Goal: Information Seeking & Learning: Learn about a topic

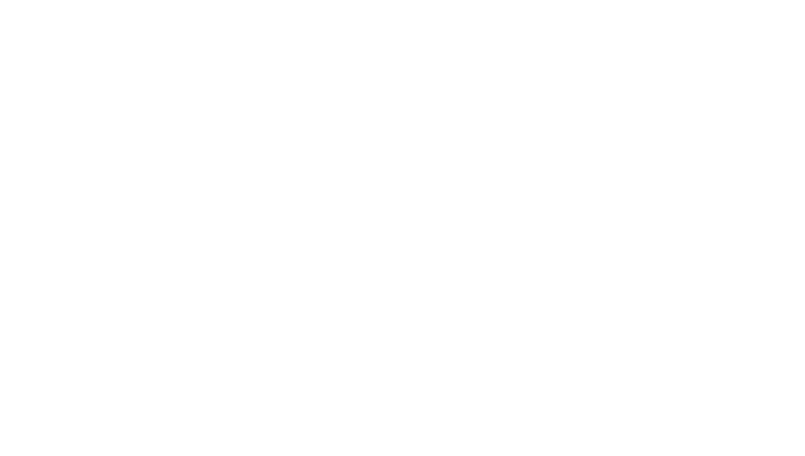
scroll to position [4, 0]
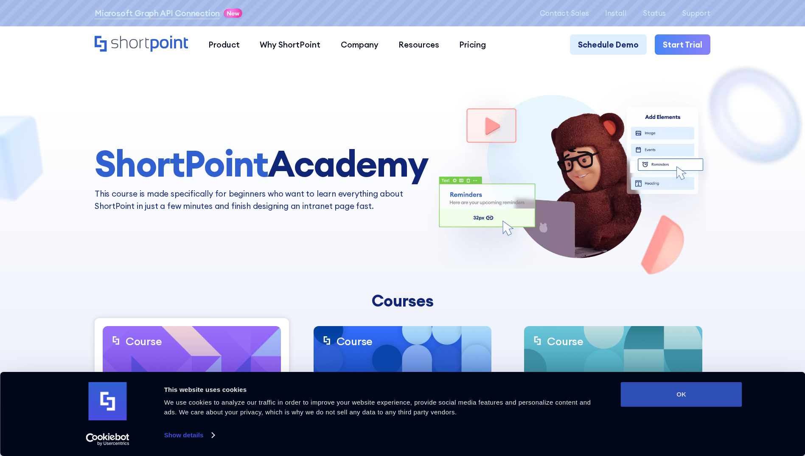
click at [689, 398] on button "OK" at bounding box center [681, 394] width 121 height 25
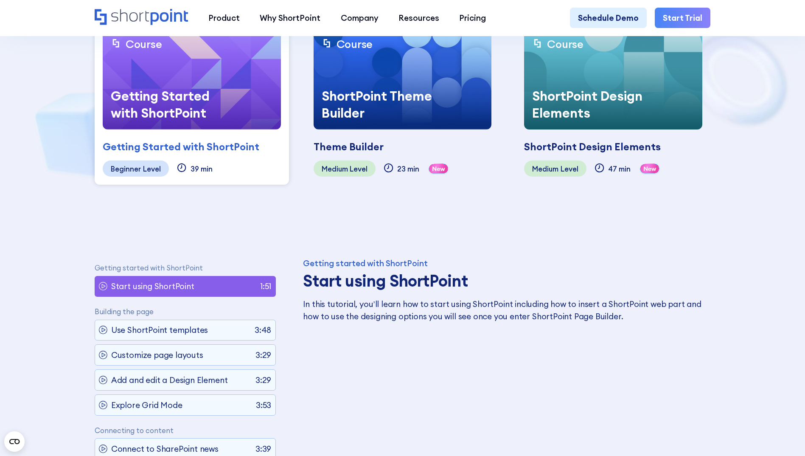
scroll to position [127, 0]
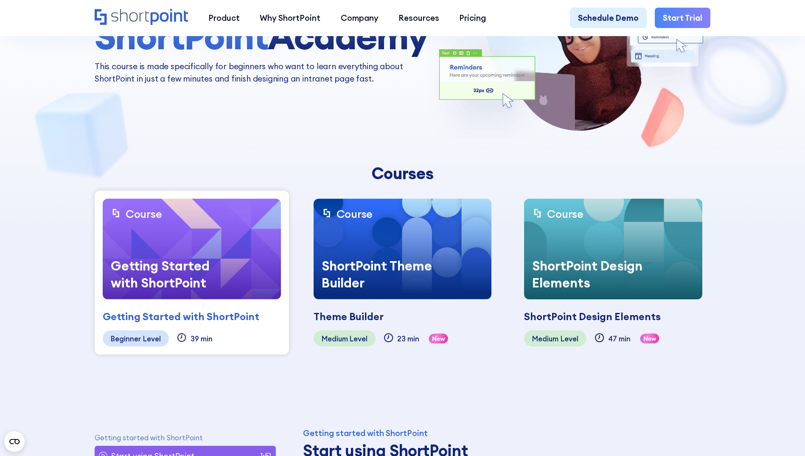
click at [217, 260] on div "Getting Started with ShortPoint" at bounding box center [166, 274] width 127 height 50
click at [179, 310] on div "Getting Started with ShortPoint" at bounding box center [181, 316] width 157 height 15
click at [183, 312] on div "Getting Started with ShortPoint" at bounding box center [181, 316] width 157 height 15
drag, startPoint x: 183, startPoint y: 312, endPoint x: 149, endPoint y: 287, distance: 42.1
click at [137, 337] on div "Beginner" at bounding box center [126, 338] width 30 height 8
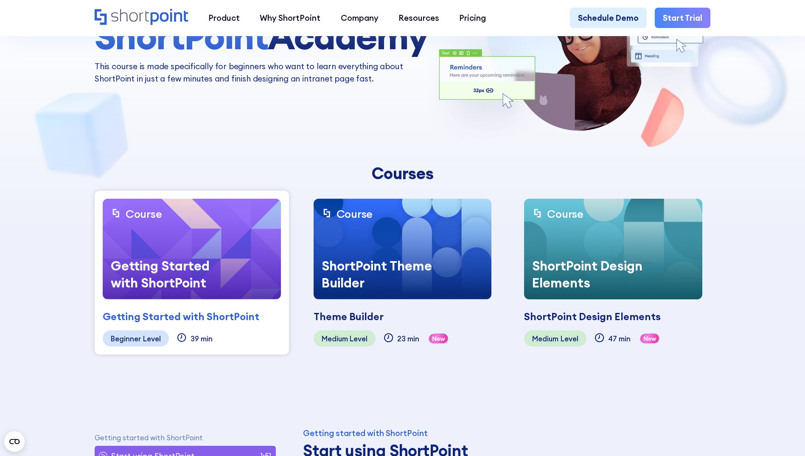
click at [164, 243] on img at bounding box center [192, 249] width 178 height 101
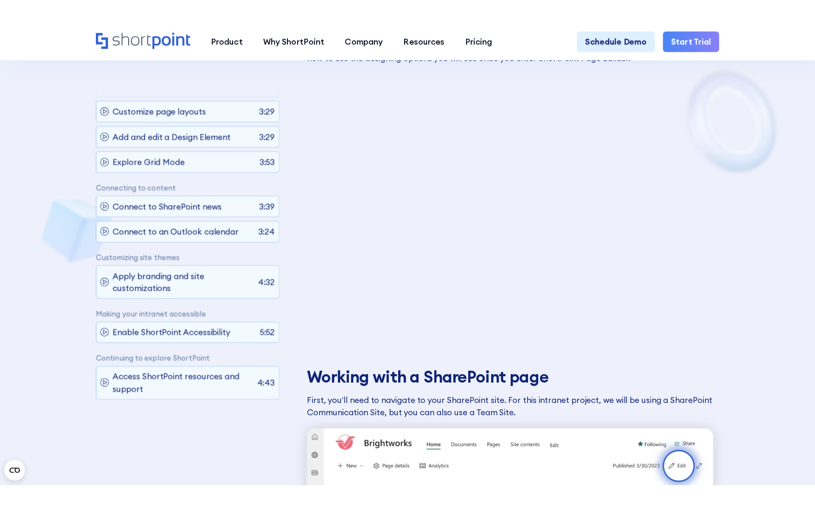
scroll to position [594, 0]
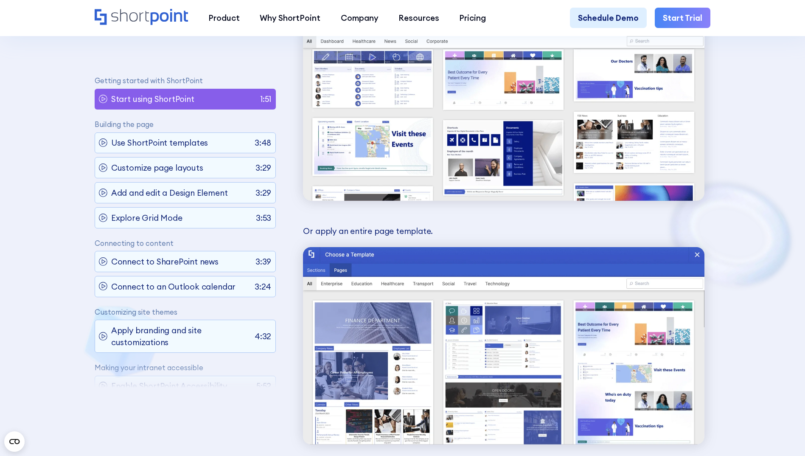
scroll to position [3013, 0]
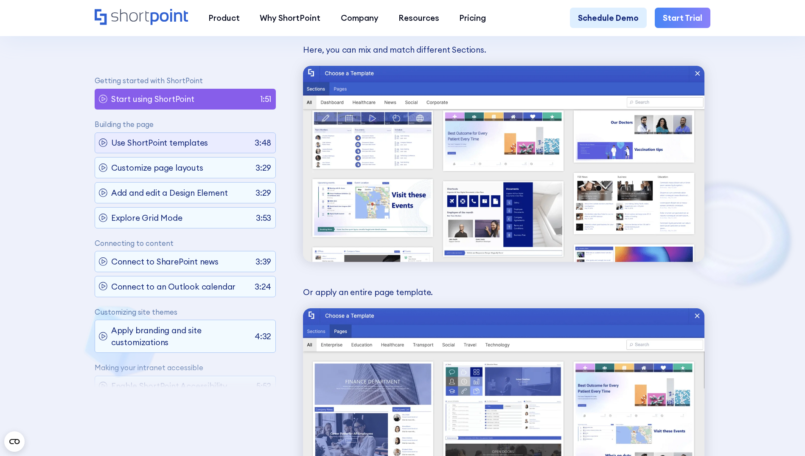
click at [191, 138] on p "Use ShortPoint templates" at bounding box center [159, 143] width 97 height 12
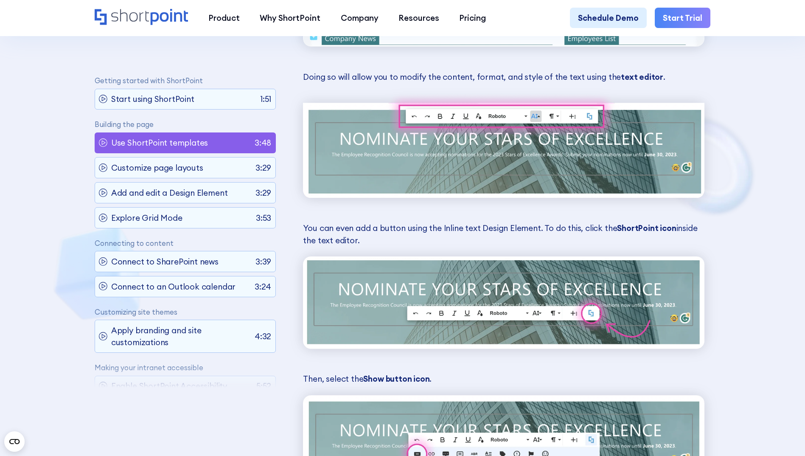
scroll to position [3305, 0]
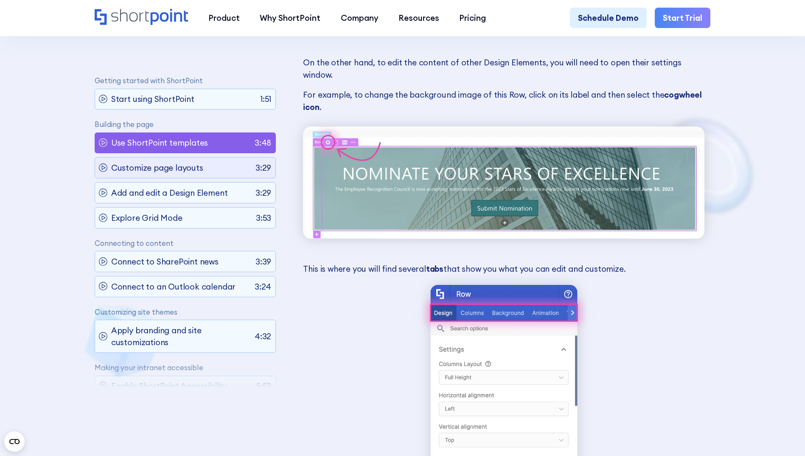
click at [180, 169] on p "Customize page layouts" at bounding box center [157, 168] width 92 height 12
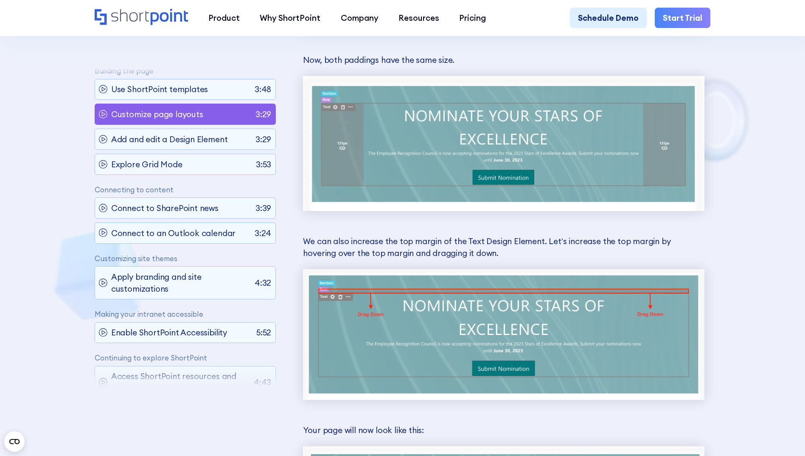
scroll to position [2669, 0]
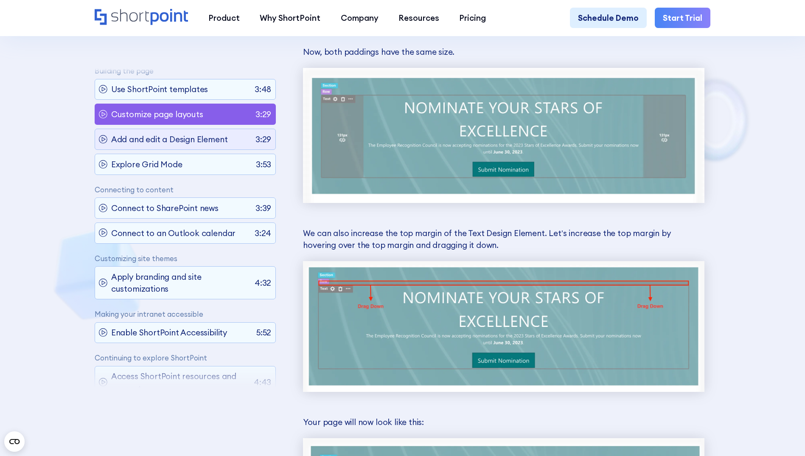
click at [165, 138] on p "Add and edit a Design Element" at bounding box center [169, 139] width 117 height 12
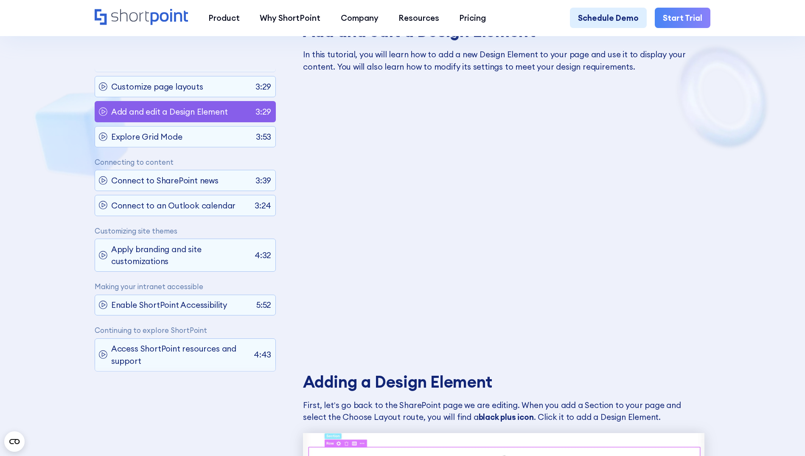
scroll to position [53, 0]
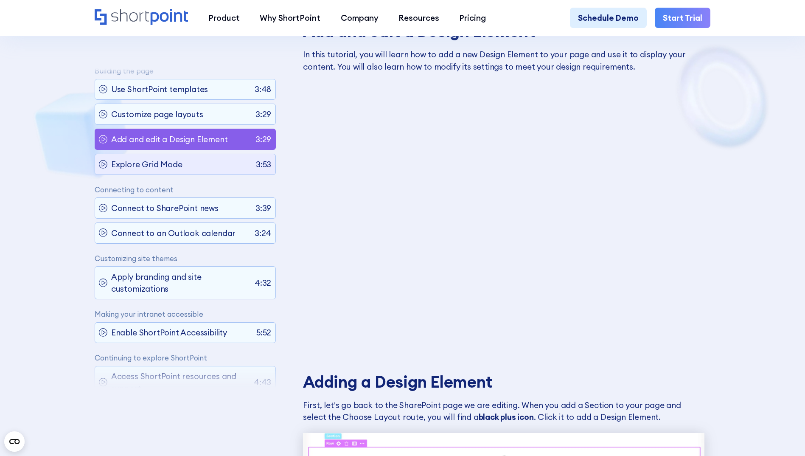
click at [187, 170] on div "Explore Grid Mode 3:53" at bounding box center [185, 164] width 181 height 21
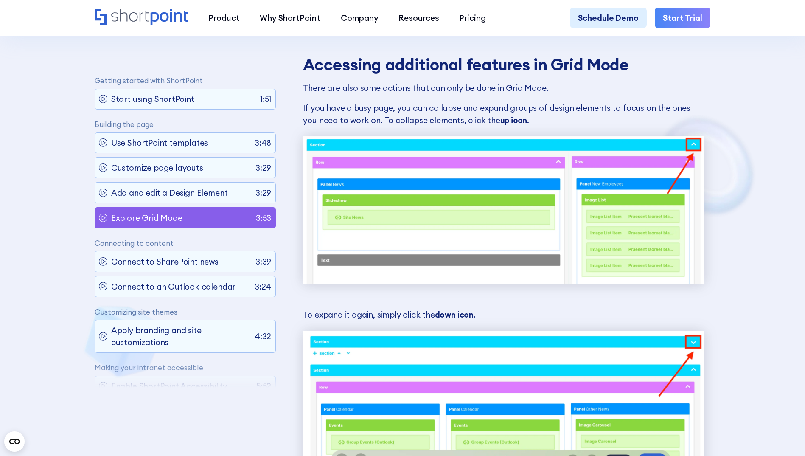
scroll to position [3900, 0]
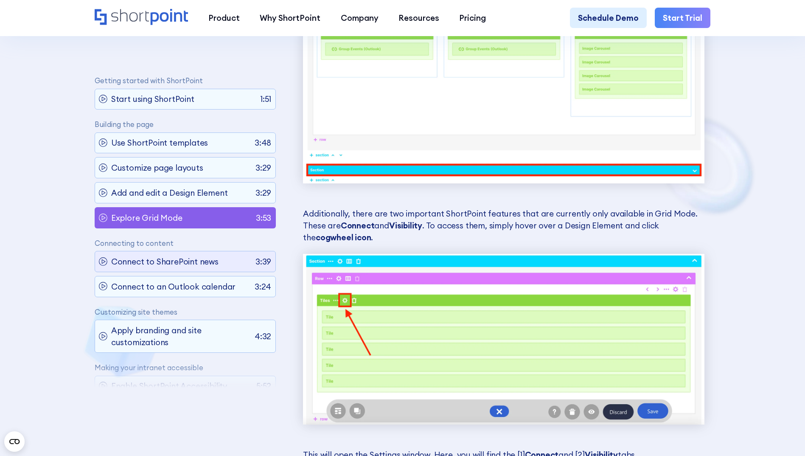
click at [204, 262] on p "Connect to SharePoint news" at bounding box center [164, 262] width 107 height 12
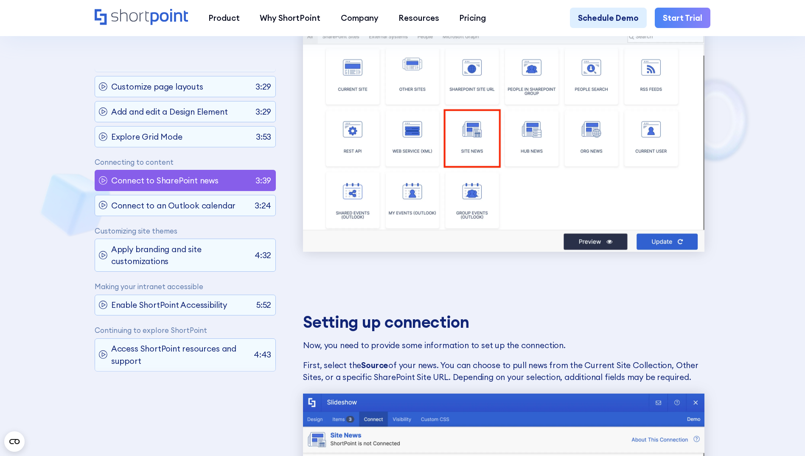
scroll to position [2626, 0]
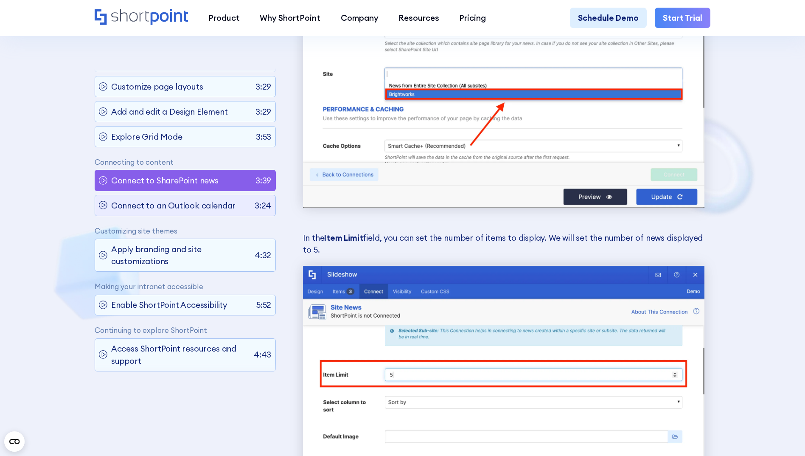
click at [211, 199] on p "Connect to an Outlook calendar" at bounding box center [173, 205] width 124 height 12
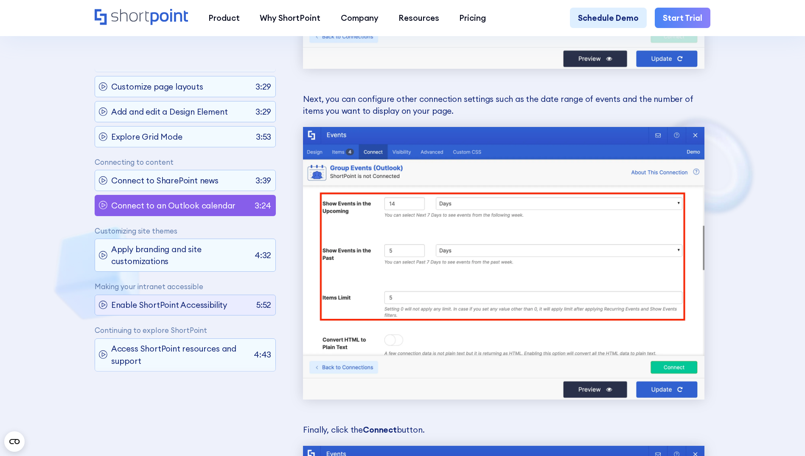
scroll to position [3263, 0]
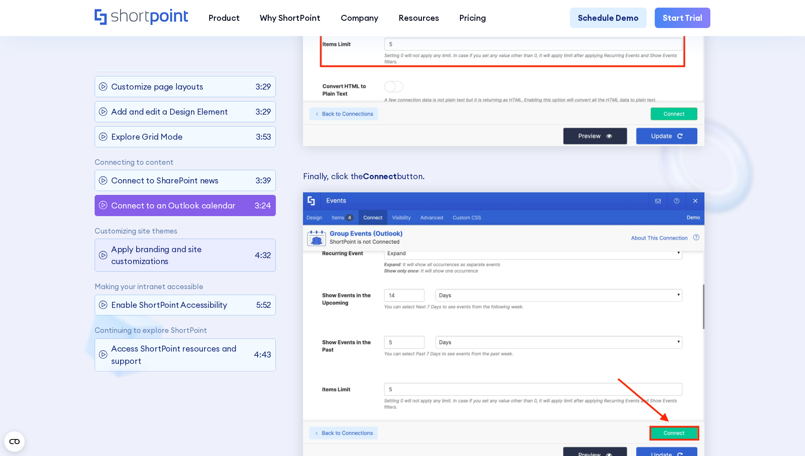
click at [188, 250] on p "Apply branding and site customizations" at bounding box center [181, 255] width 140 height 24
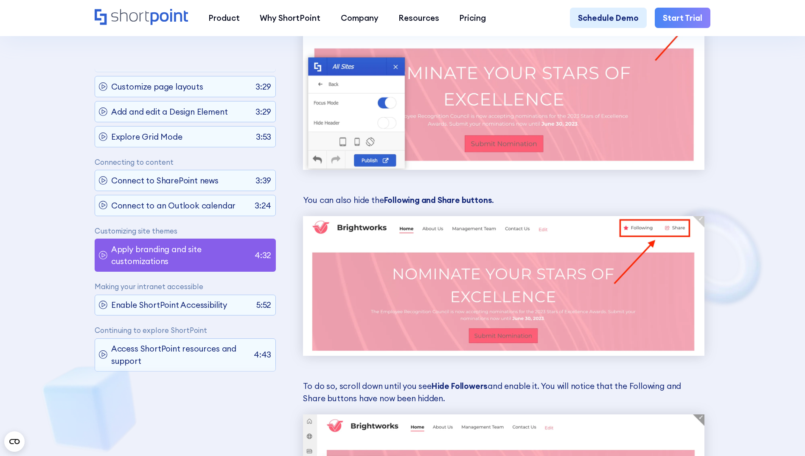
scroll to position [9587, 0]
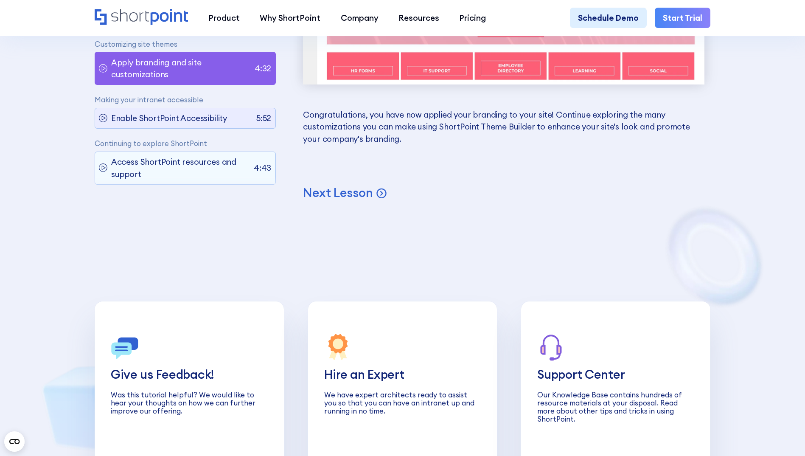
click at [197, 124] on p "Enable ShortPoint Accessibility" at bounding box center [169, 118] width 116 height 12
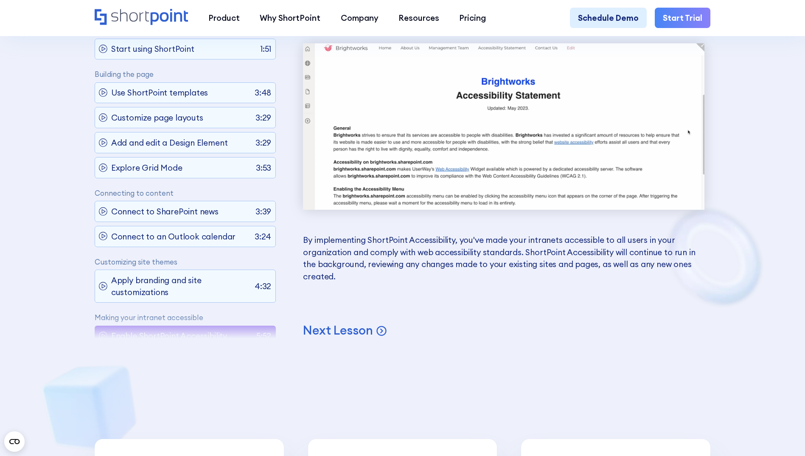
scroll to position [9247, 0]
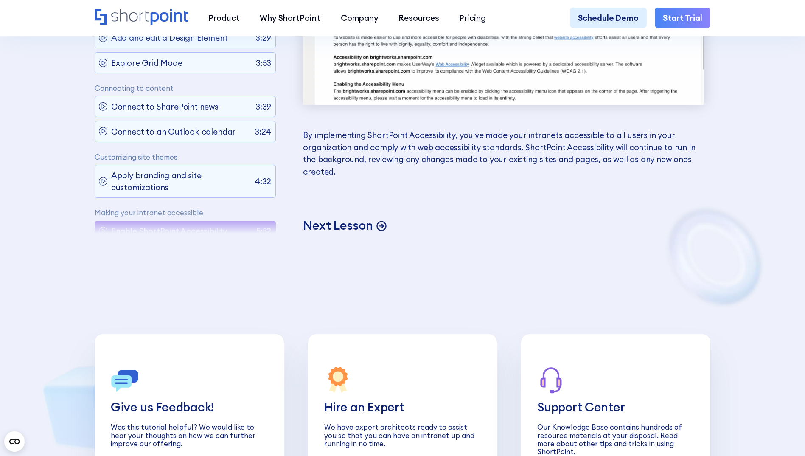
click at [355, 233] on p "Next Lesson" at bounding box center [338, 226] width 70 height 16
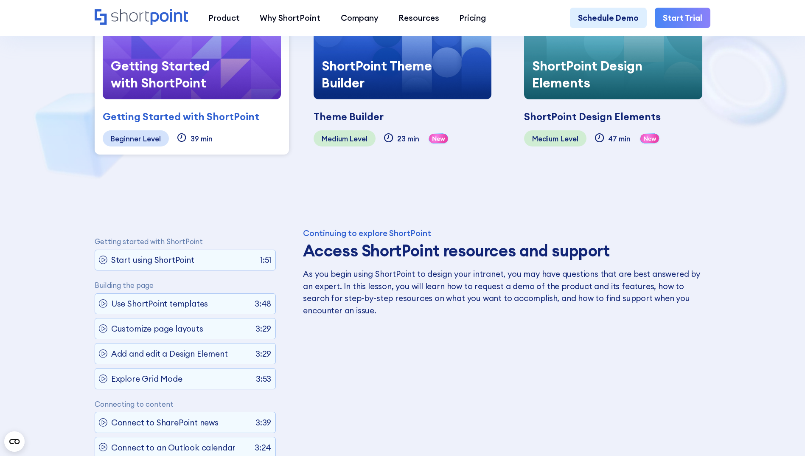
scroll to position [207, 0]
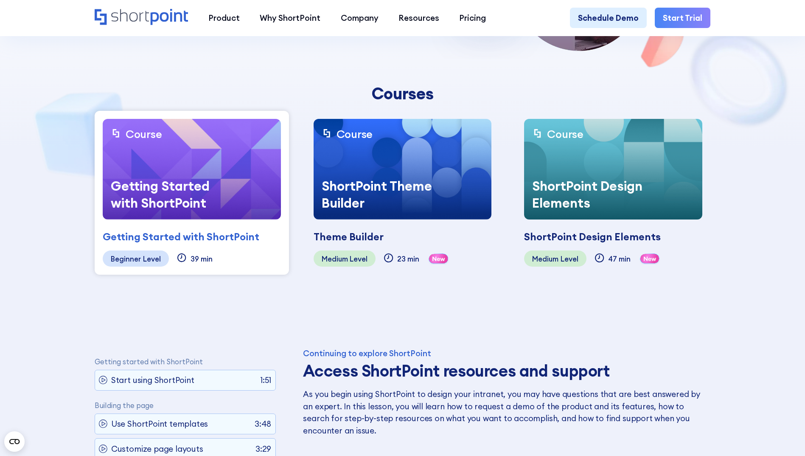
click at [403, 167] on img at bounding box center [403, 169] width 178 height 101
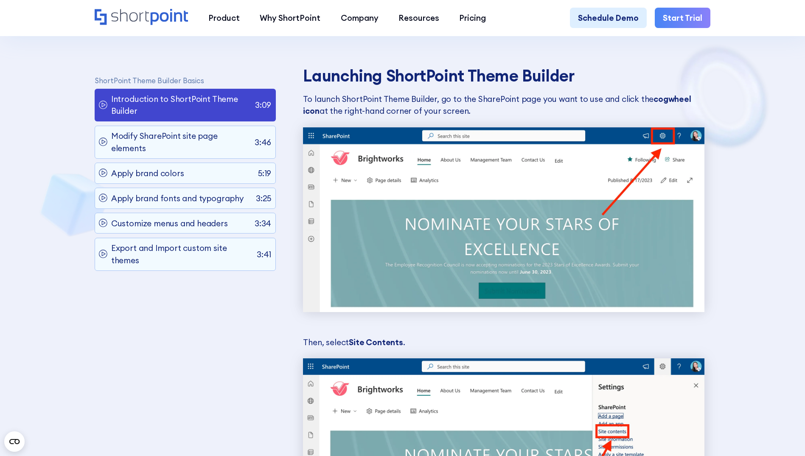
scroll to position [1098, 0]
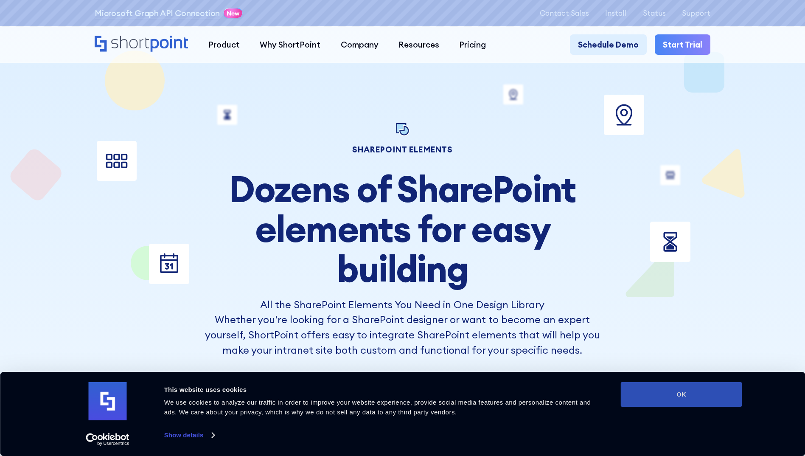
click at [674, 396] on button "OK" at bounding box center [681, 394] width 121 height 25
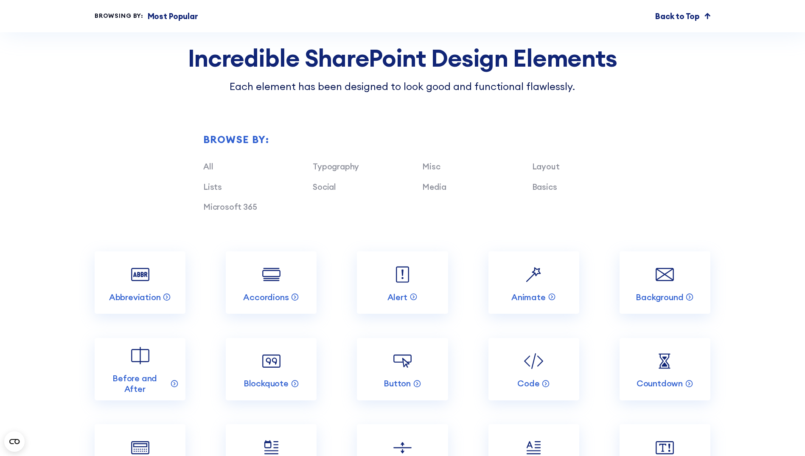
scroll to position [976, 0]
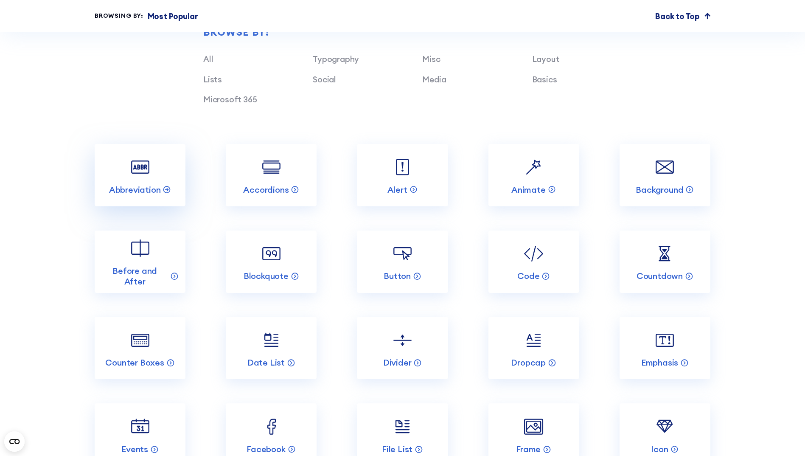
click at [132, 179] on img at bounding box center [140, 167] width 24 height 24
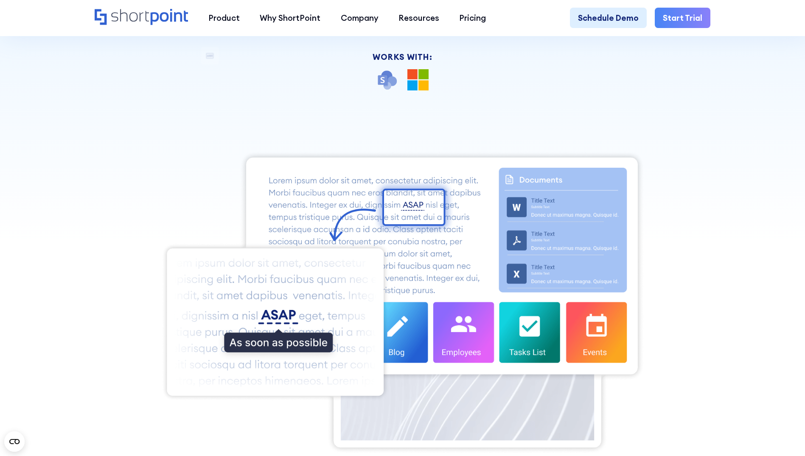
scroll to position [424, 0]
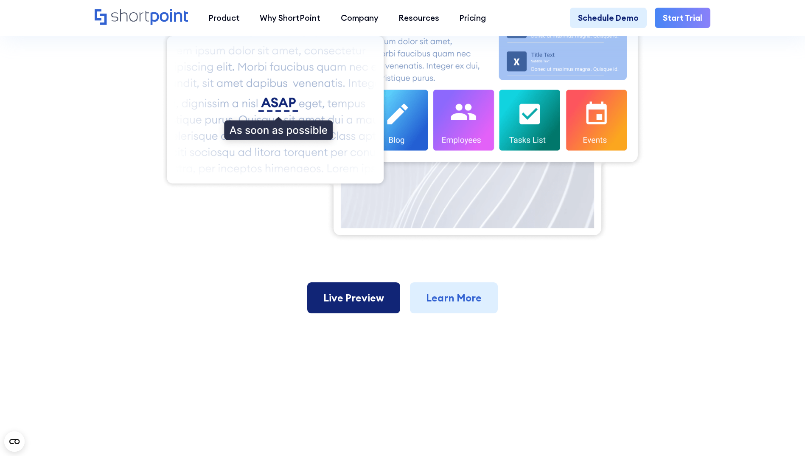
click at [370, 307] on link "Live Preview" at bounding box center [353, 297] width 93 height 31
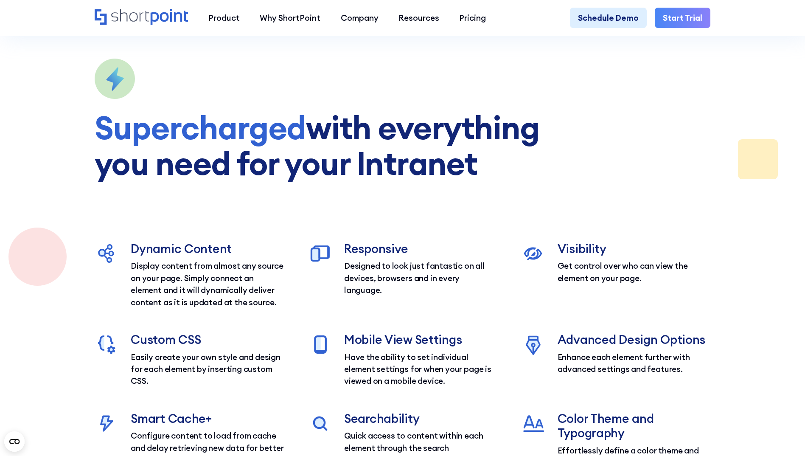
scroll to position [1061, 0]
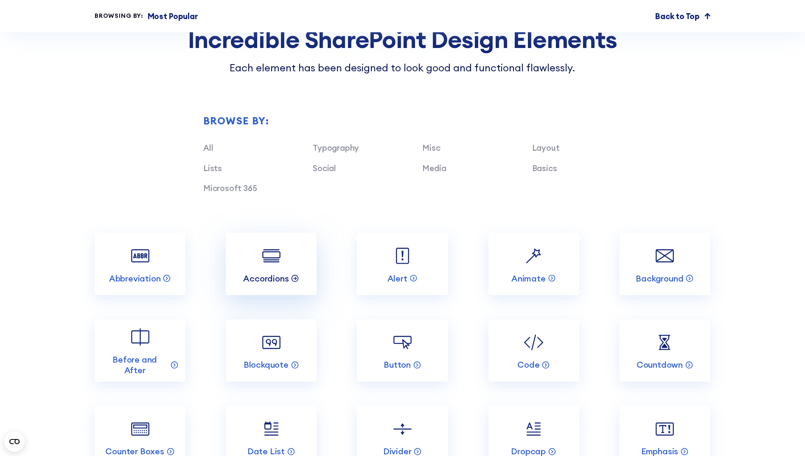
scroll to position [891, 0]
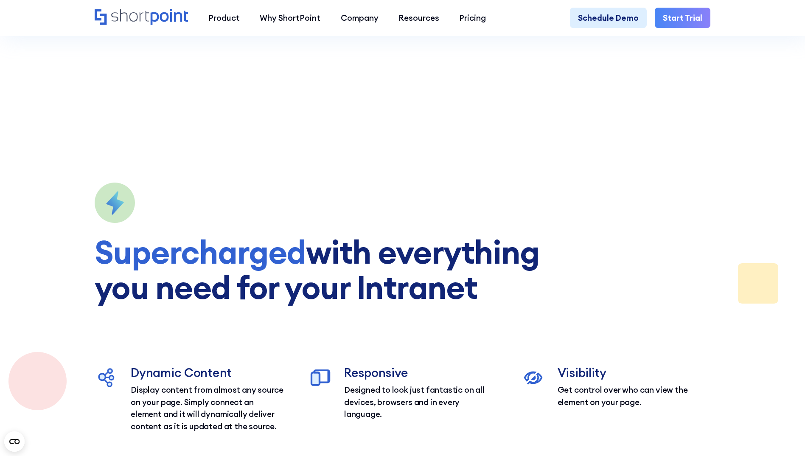
scroll to position [976, 0]
